Goal: Transaction & Acquisition: Obtain resource

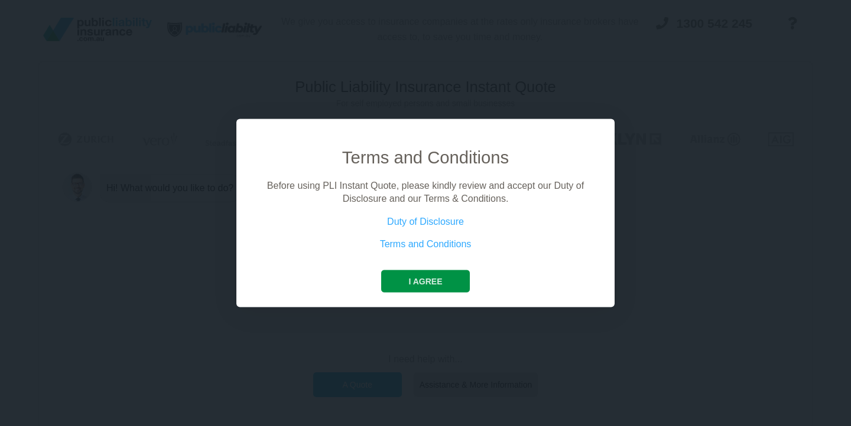
click at [428, 281] on button "I agree" at bounding box center [425, 281] width 88 height 22
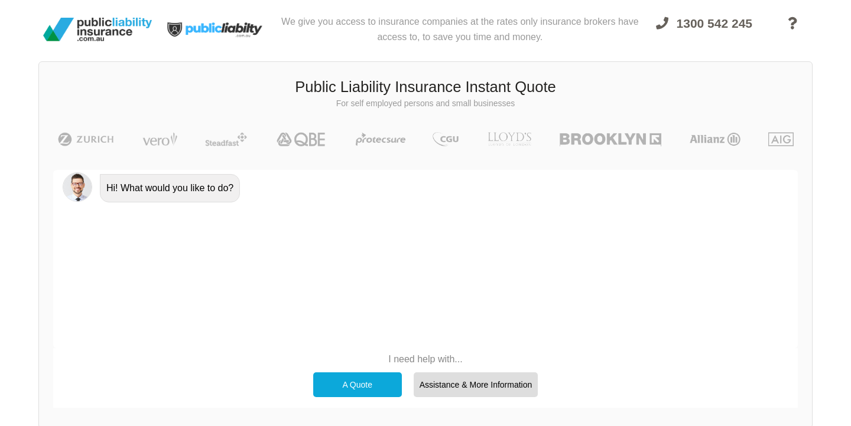
click at [405, 360] on p "I need help with..." at bounding box center [425, 359] width 237 height 13
click at [378, 374] on div "A Quote" at bounding box center [357, 385] width 89 height 25
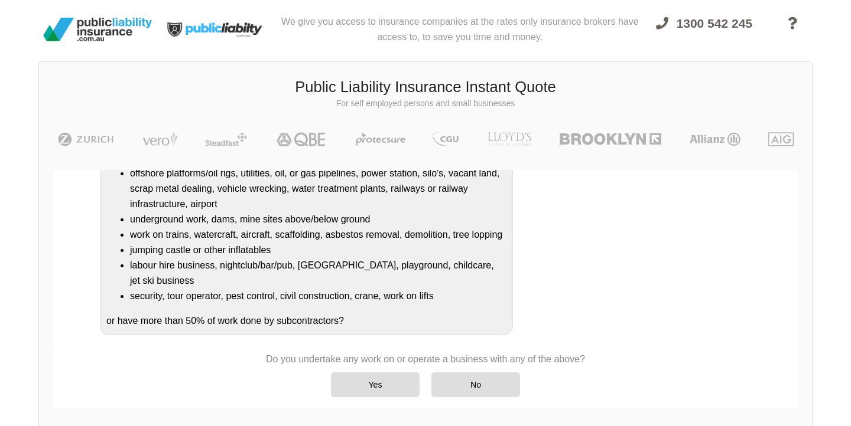
scroll to position [176, 0]
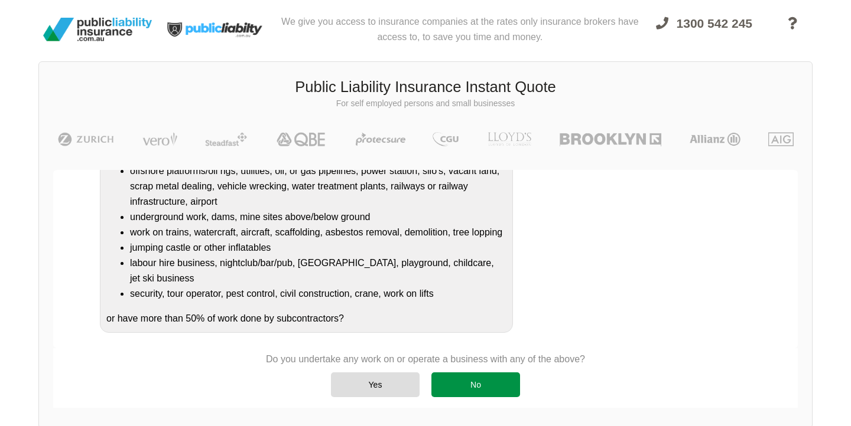
click at [496, 387] on div "No" at bounding box center [475, 385] width 89 height 25
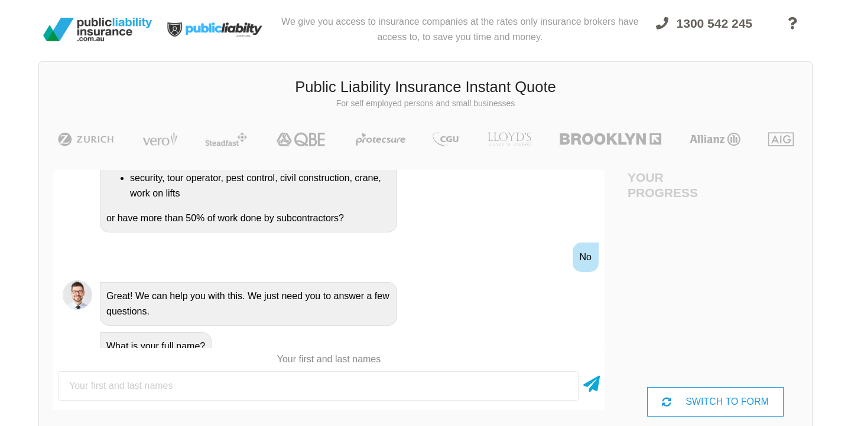
scroll to position [0, 0]
type input "[PERSON_NAME]"
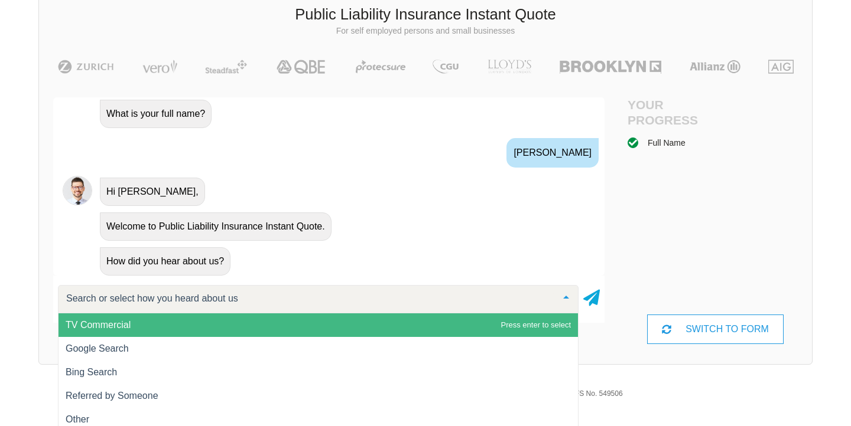
scroll to position [90, 0]
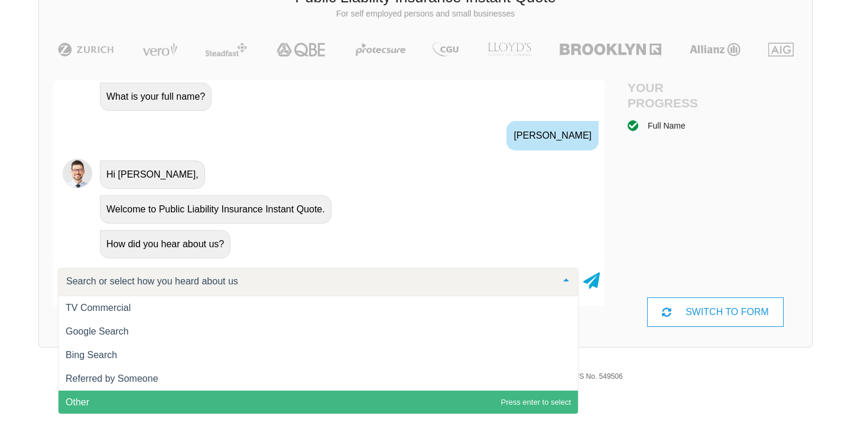
click at [77, 408] on span "Other" at bounding box center [78, 403] width 24 height 10
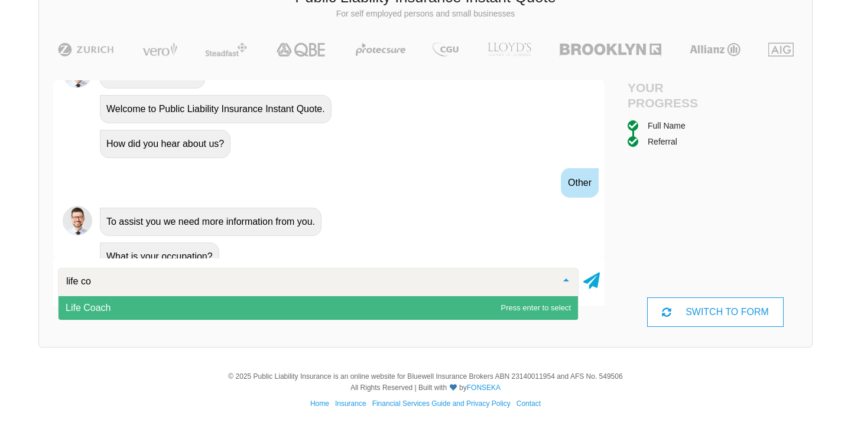
type input "life coa"
click at [92, 312] on span "Life Coach" at bounding box center [88, 308] width 45 height 10
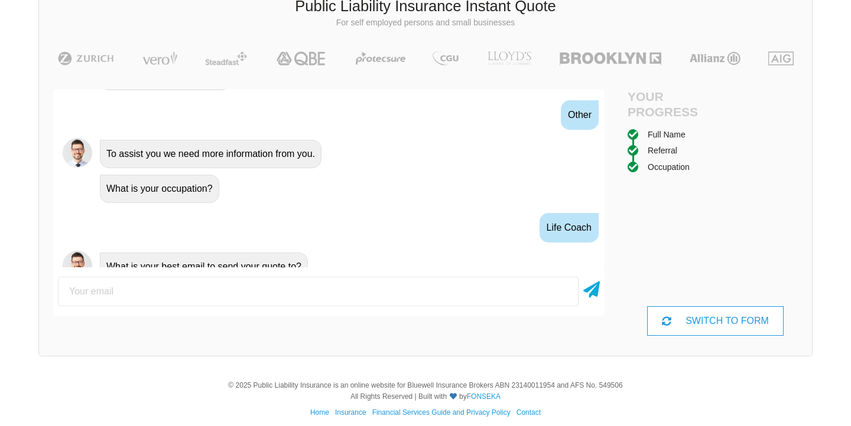
scroll to position [676, 0]
type input "[EMAIL_ADDRESS][DOMAIN_NAME]"
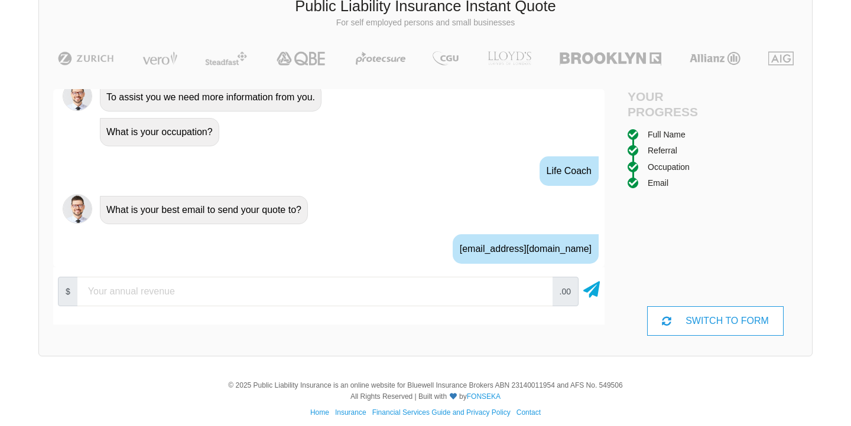
scroll to position [754, 0]
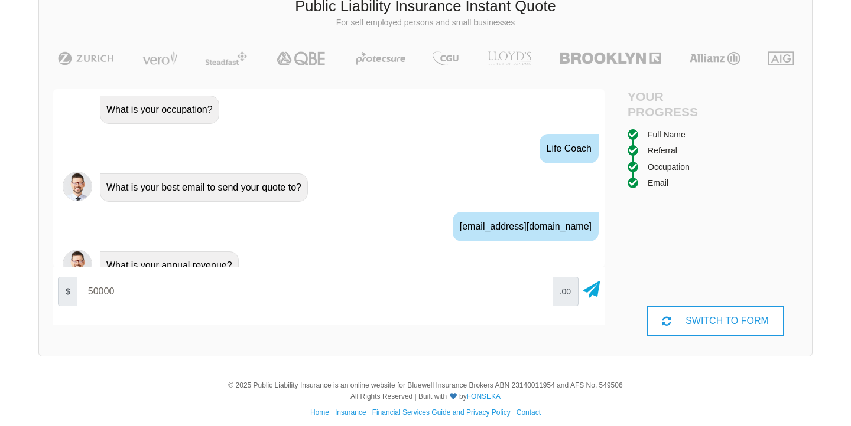
type input "50000"
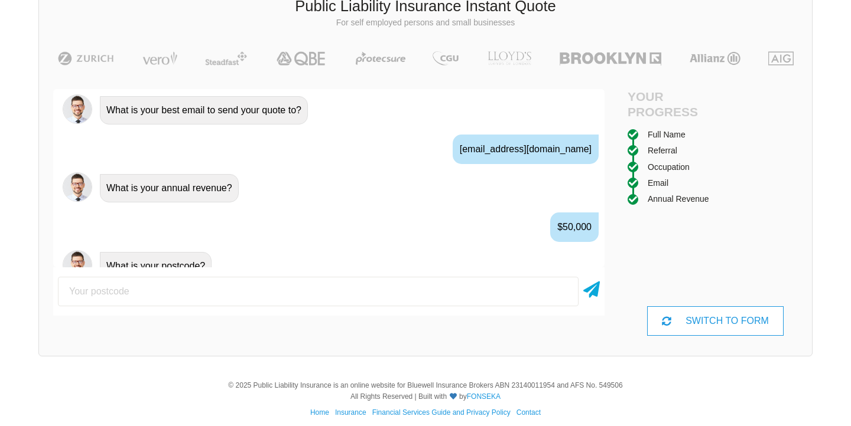
scroll to position [832, 0]
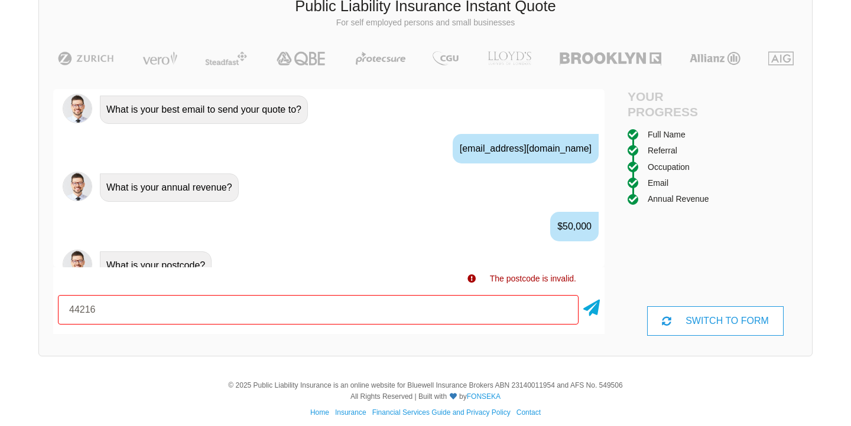
click at [80, 308] on input "44216" at bounding box center [318, 310] width 520 height 30
type input "4216"
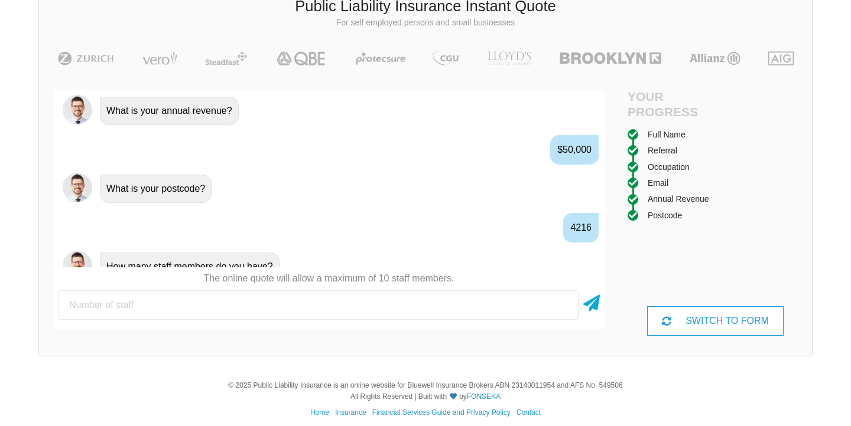
scroll to position [910, 0]
click at [110, 310] on input "number" at bounding box center [318, 306] width 520 height 30
type input "0"
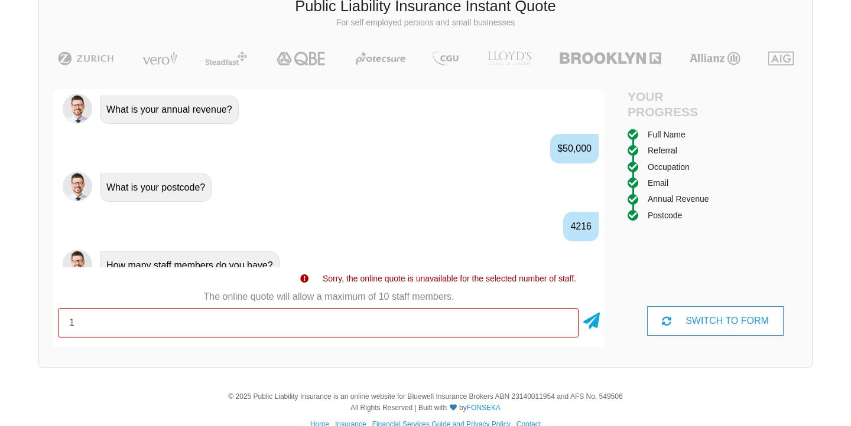
type input "1"
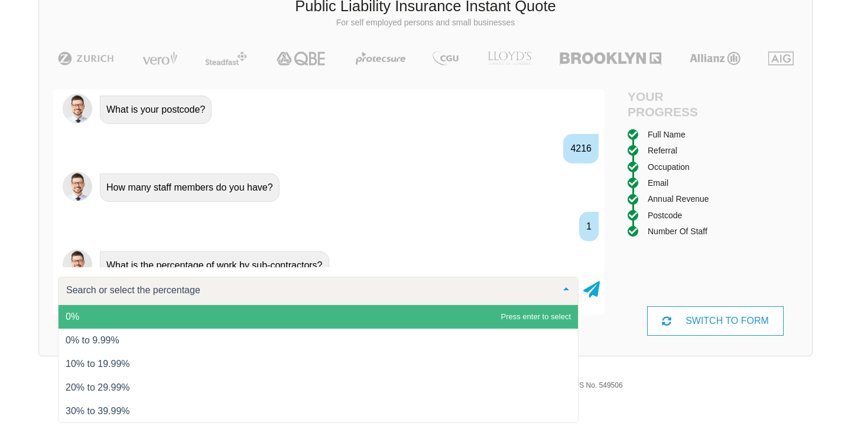
scroll to position [90, 0]
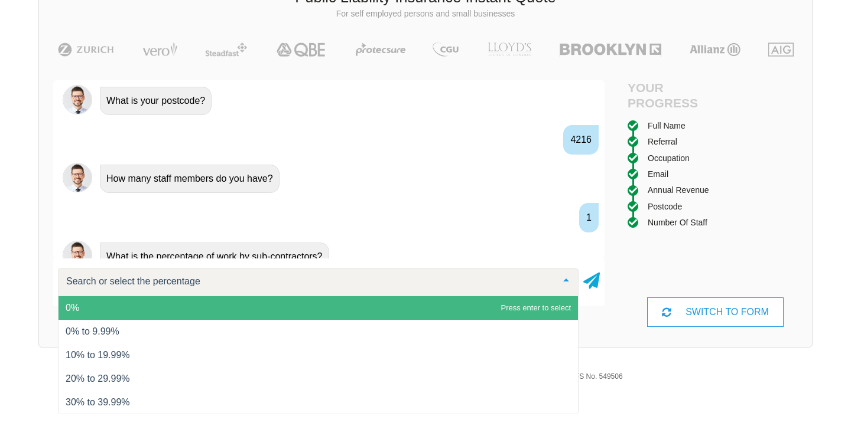
click at [83, 307] on span "0%" at bounding box center [317, 309] width 519 height 24
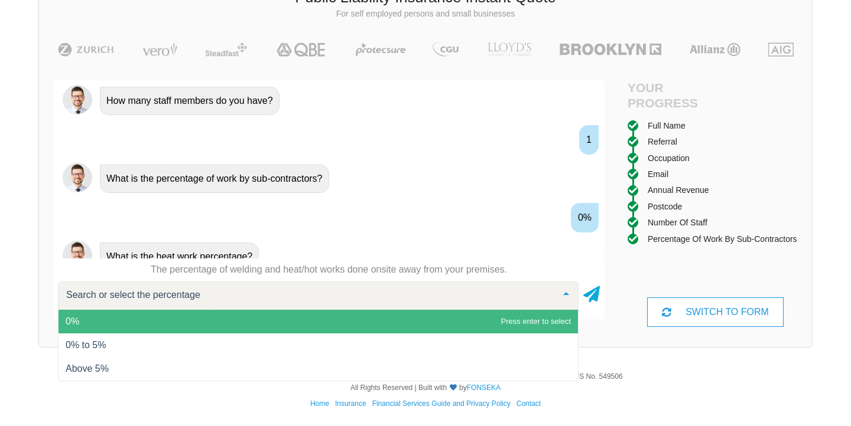
click at [86, 320] on span "0%" at bounding box center [317, 322] width 519 height 24
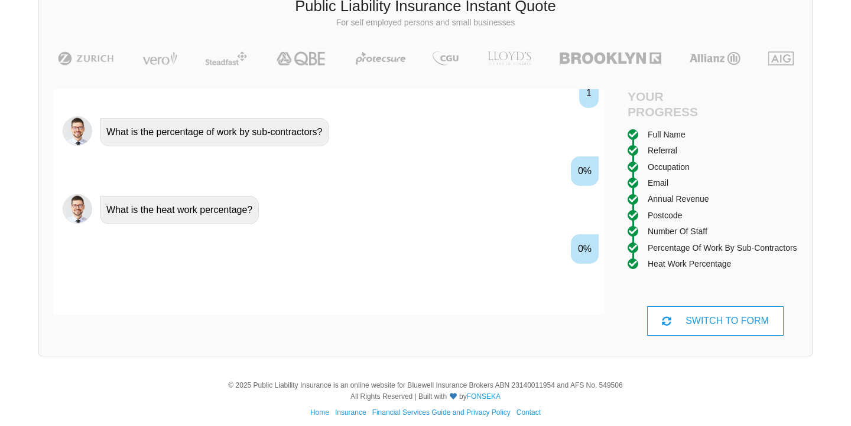
scroll to position [1144, 0]
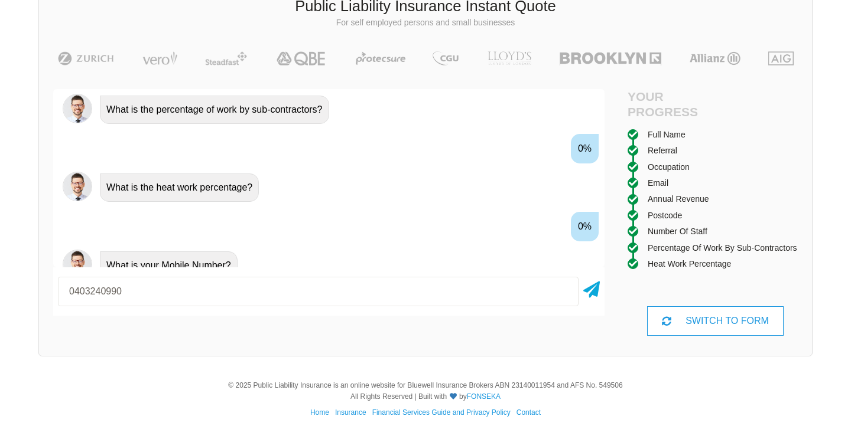
type input "0403240990"
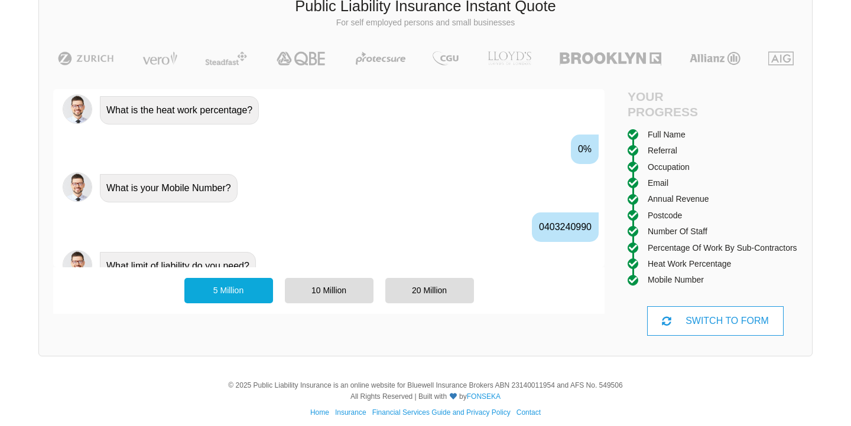
scroll to position [1222, 0]
click at [234, 287] on div "5 Million" at bounding box center [228, 290] width 89 height 25
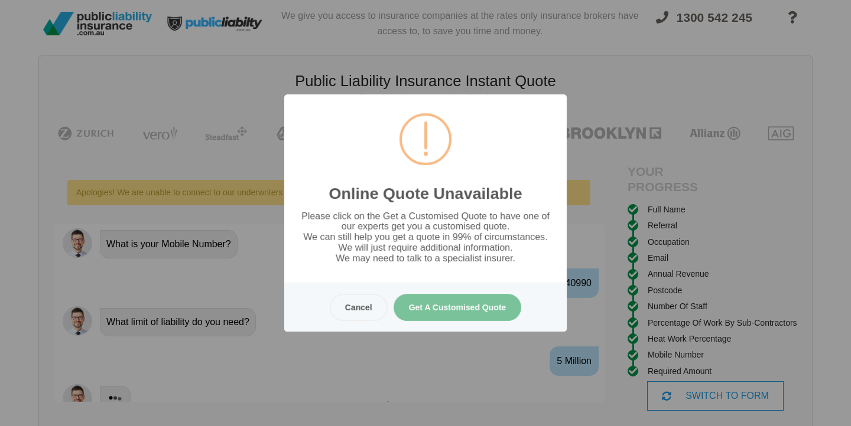
scroll to position [0, 0]
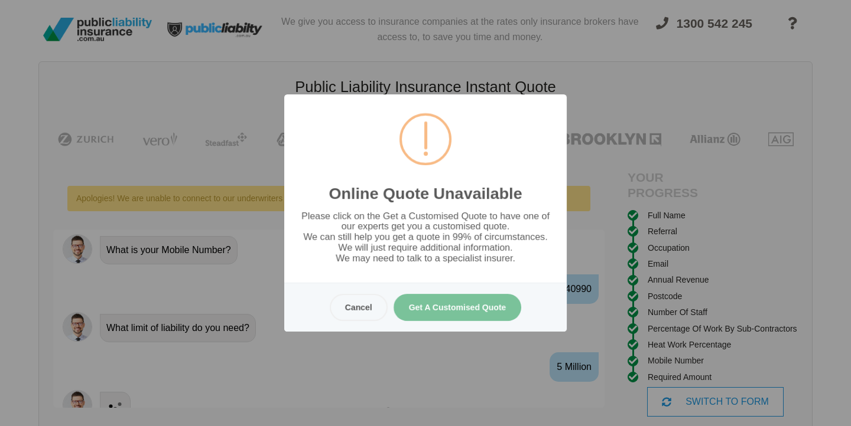
click at [449, 302] on button "Get A Customised Quote" at bounding box center [457, 307] width 128 height 27
